Goal: Transaction & Acquisition: Download file/media

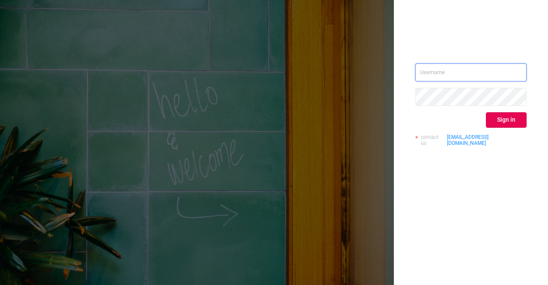
click at [456, 73] on input "text" at bounding box center [471, 72] width 111 height 18
type input "[PERSON_NAME][EMAIL_ADDRESS][DOMAIN_NAME]"
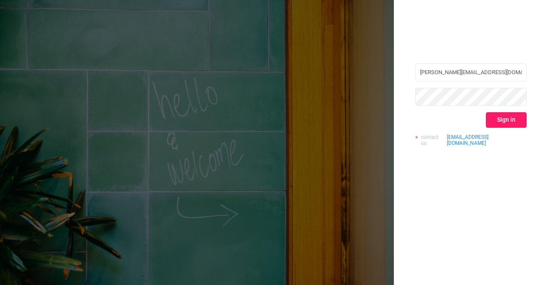
click at [515, 120] on button "Sign in" at bounding box center [506, 119] width 41 height 15
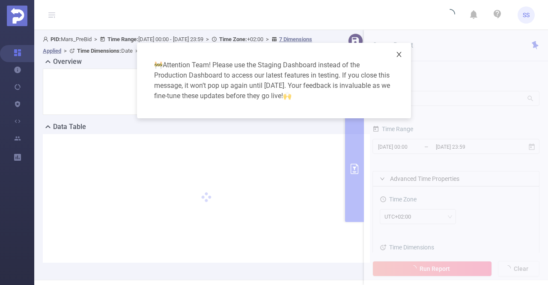
click at [401, 54] on icon "icon: close" at bounding box center [399, 54] width 7 height 7
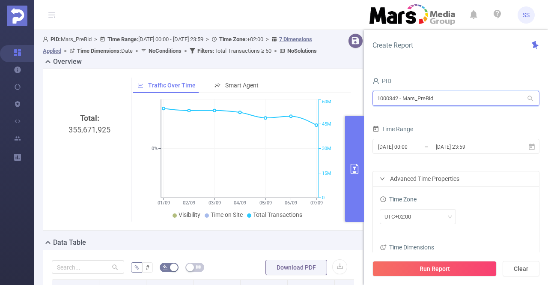
drag, startPoint x: 462, startPoint y: 101, endPoint x: 287, endPoint y: 103, distance: 175.2
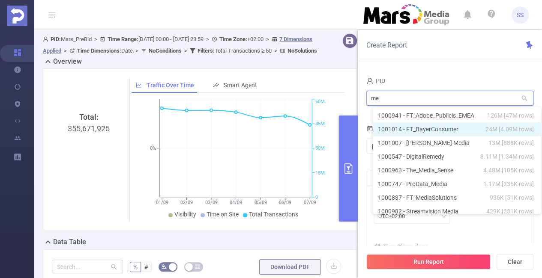
type input "med"
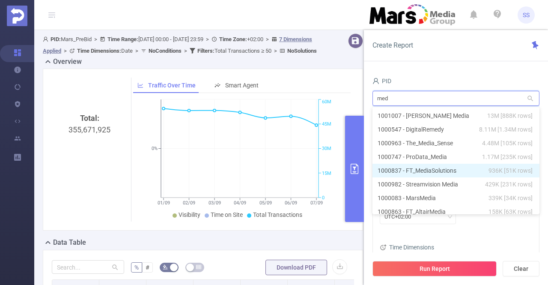
click at [452, 167] on li "1000837 - FT_MediaSolutions 936K [51K rows]" at bounding box center [456, 171] width 167 height 14
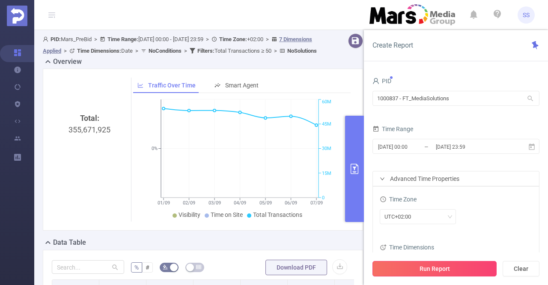
click at [444, 270] on button "Run Report" at bounding box center [435, 268] width 124 height 15
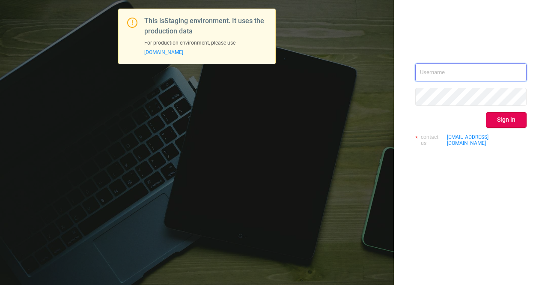
click at [446, 70] on input "text" at bounding box center [471, 72] width 111 height 18
type input "[PERSON_NAME][EMAIL_ADDRESS][DOMAIN_NAME]"
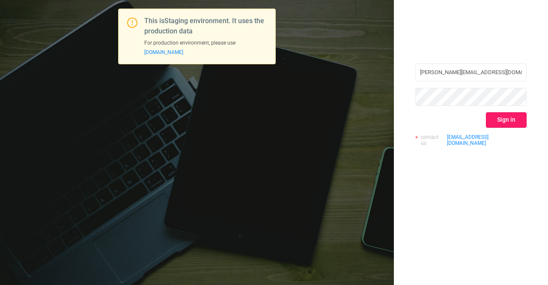
click at [502, 123] on button "Sign in" at bounding box center [506, 119] width 41 height 15
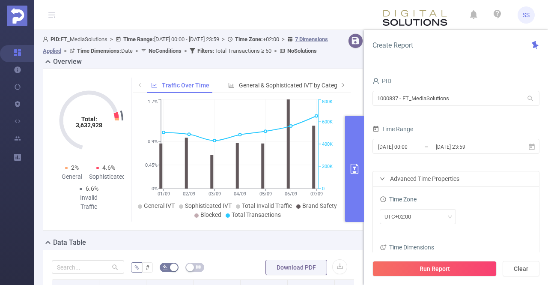
click at [359, 167] on icon "primary" at bounding box center [355, 169] width 10 height 10
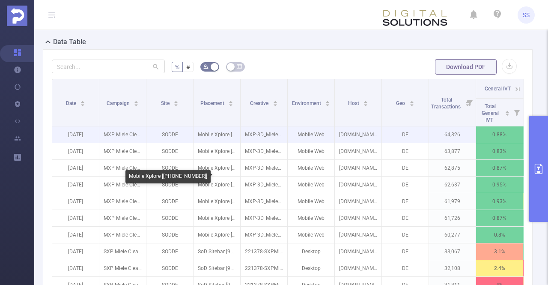
scroll to position [214, 0]
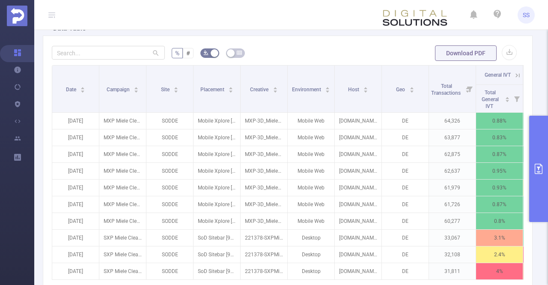
click at [494, 51] on span "Download PDF" at bounding box center [476, 53] width 82 height 7
click at [502, 51] on button "button" at bounding box center [509, 52] width 15 height 15
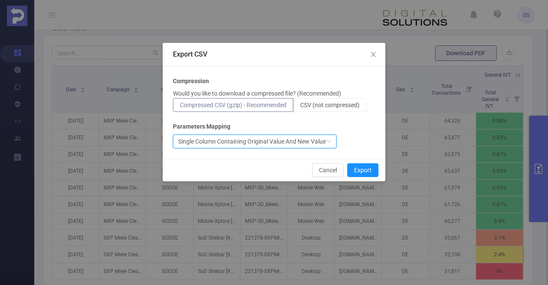
click at [245, 142] on div "Single Column Containing Original Value And New Value" at bounding box center [252, 141] width 148 height 13
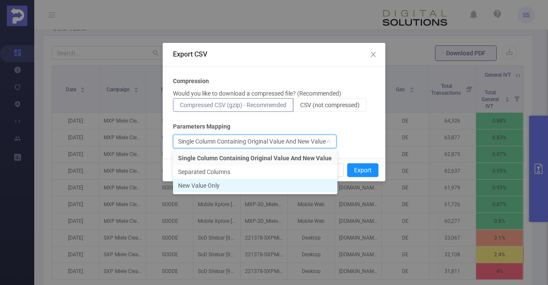
click at [239, 185] on li "New Value Only" at bounding box center [255, 186] width 165 height 14
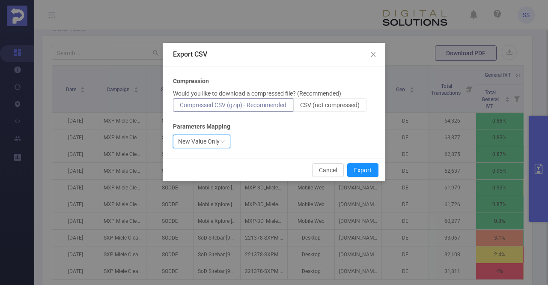
click at [217, 138] on div "New Value Only" at bounding box center [199, 141] width 42 height 13
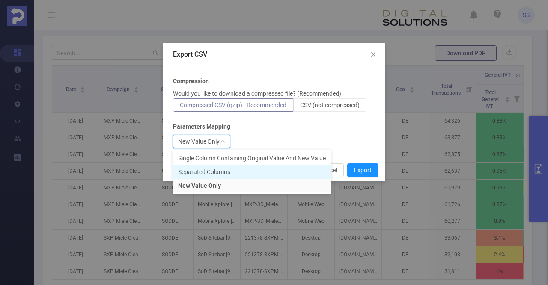
click at [225, 175] on li "Separated Columns" at bounding box center [252, 172] width 158 height 14
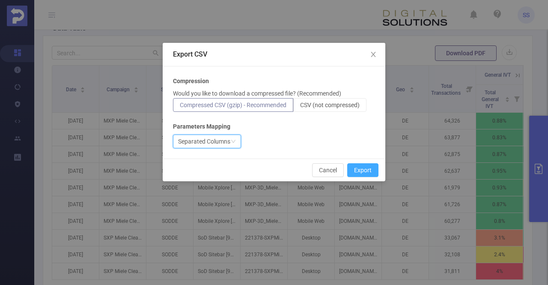
click at [356, 169] on button "Export" at bounding box center [362, 170] width 31 height 14
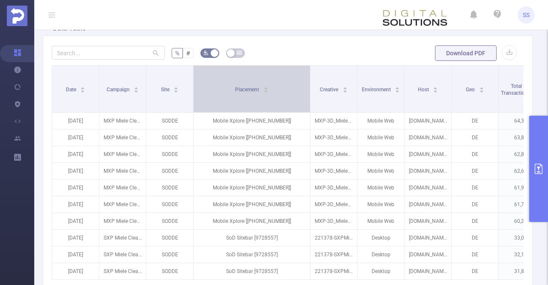
drag, startPoint x: 338, startPoint y: 95, endPoint x: 310, endPoint y: 96, distance: 28.7
click at [310, 96] on span at bounding box center [310, 89] width 4 height 47
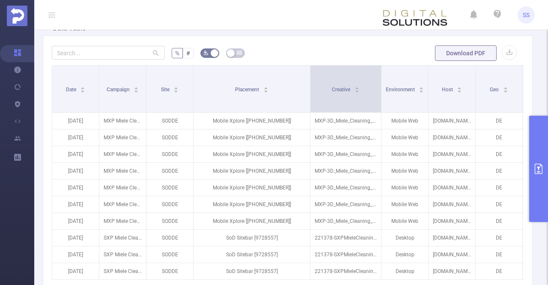
drag, startPoint x: 356, startPoint y: 92, endPoint x: 380, endPoint y: 89, distance: 24.2
click at [380, 89] on span at bounding box center [381, 89] width 4 height 47
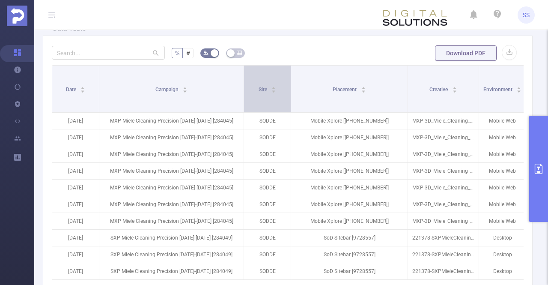
drag, startPoint x: 146, startPoint y: 92, endPoint x: 273, endPoint y: 90, distance: 127.7
click at [242, 96] on span at bounding box center [244, 89] width 4 height 47
